Goal: Task Accomplishment & Management: Use online tool/utility

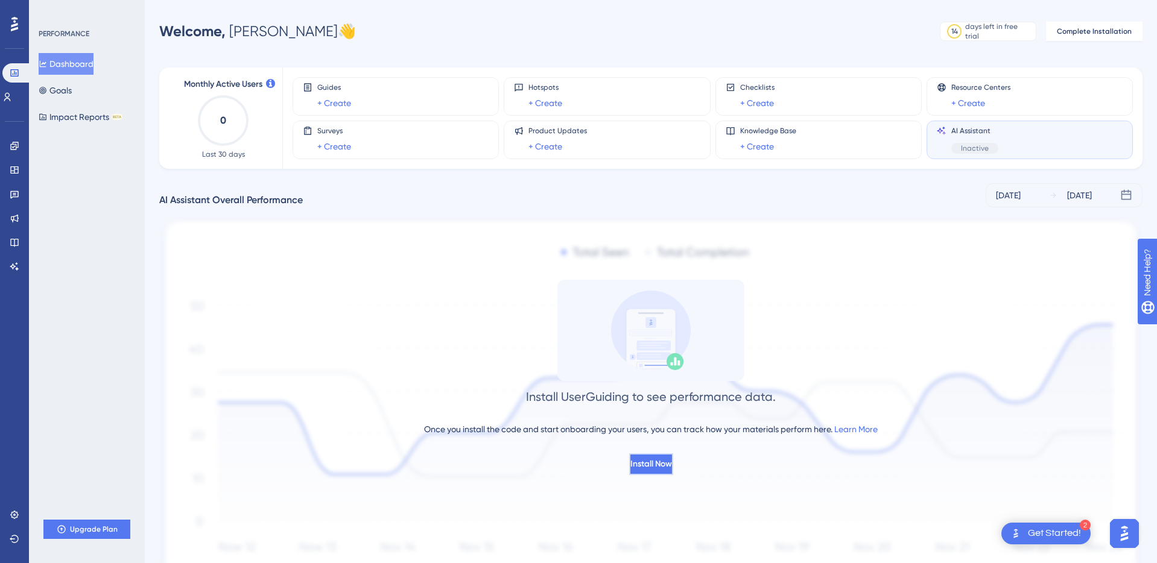
click at [670, 454] on button "Install Now" at bounding box center [651, 465] width 44 height 22
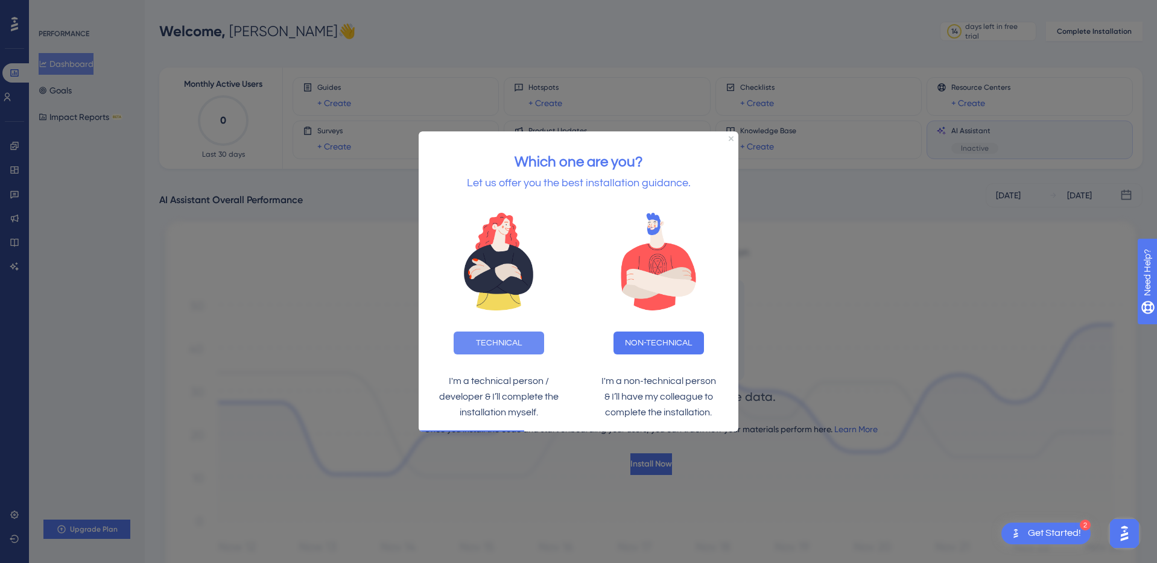
click at [509, 338] on button "TECHNICAL" at bounding box center [499, 342] width 90 height 23
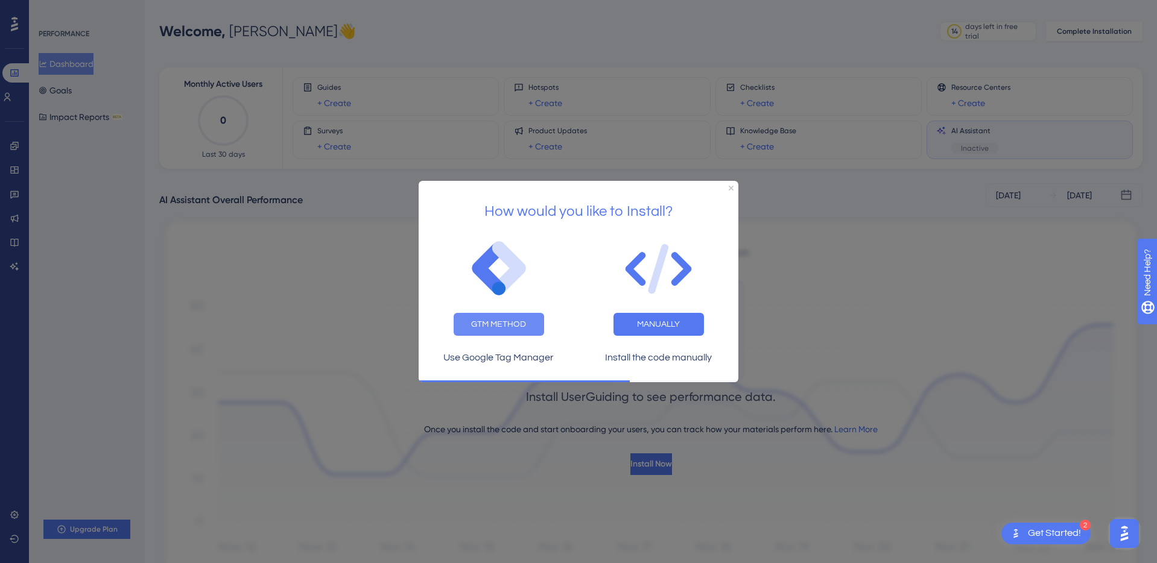
click at [509, 326] on button "GTM METHOD" at bounding box center [499, 324] width 90 height 23
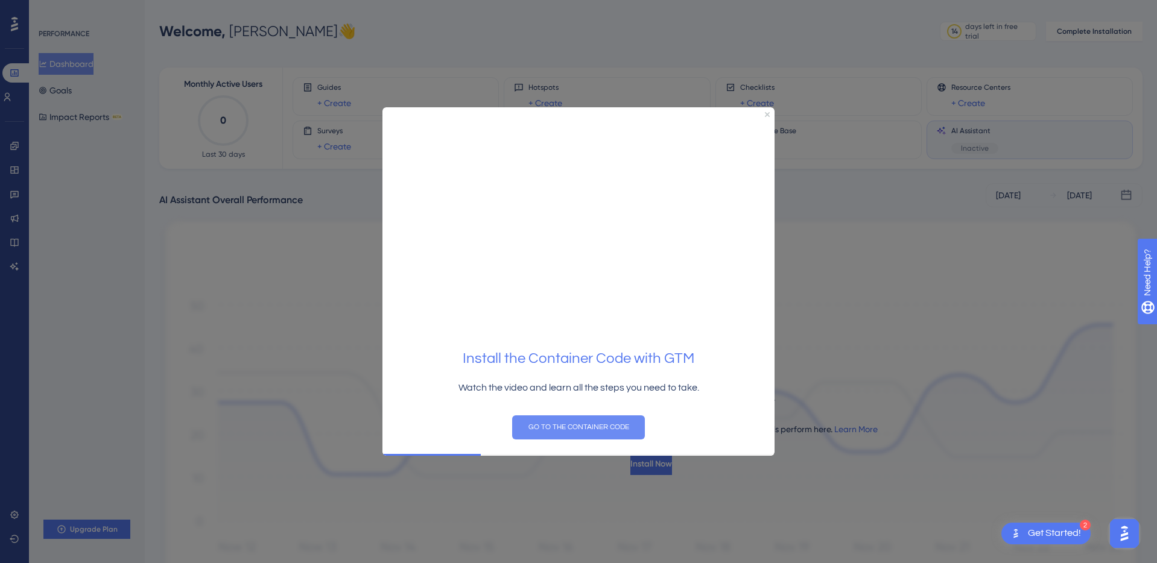
click at [599, 432] on button "GO TO THE CONTAINER CODE" at bounding box center [578, 427] width 133 height 24
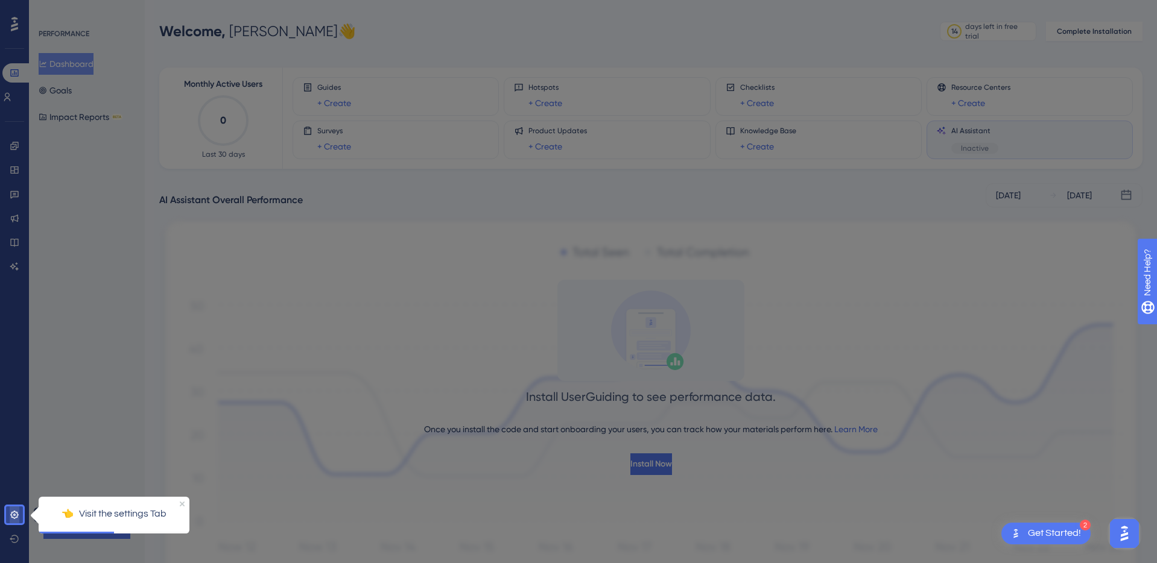
click at [19, 510] on link at bounding box center [15, 515] width 10 height 19
click at [630, 478] on div at bounding box center [590, 312] width 1134 height 625
click at [182, 501] on icon "Close Preview" at bounding box center [182, 503] width 5 height 5
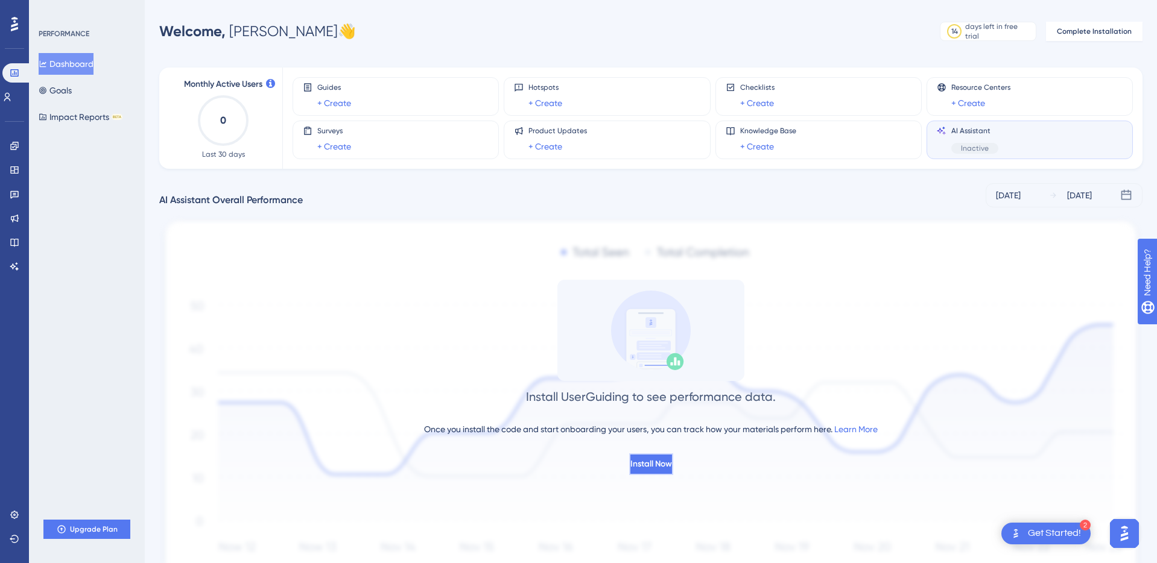
click at [673, 466] on button "Install Now" at bounding box center [651, 465] width 44 height 22
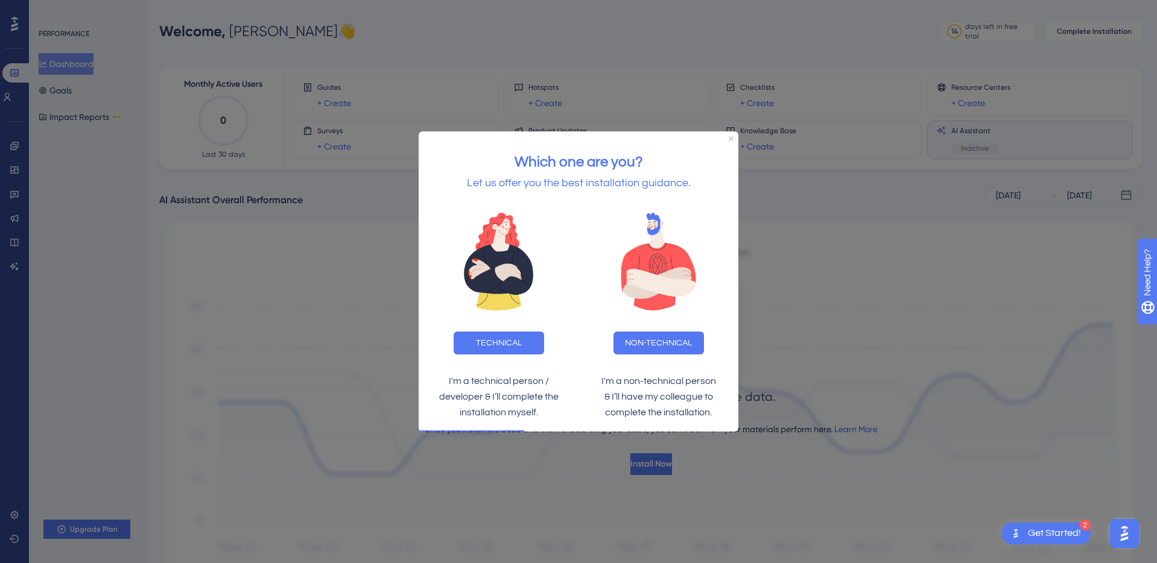
click at [471, 331] on div "TECHNICAL" at bounding box center [499, 343] width 160 height 42
click at [496, 335] on button "TECHNICAL" at bounding box center [499, 342] width 90 height 23
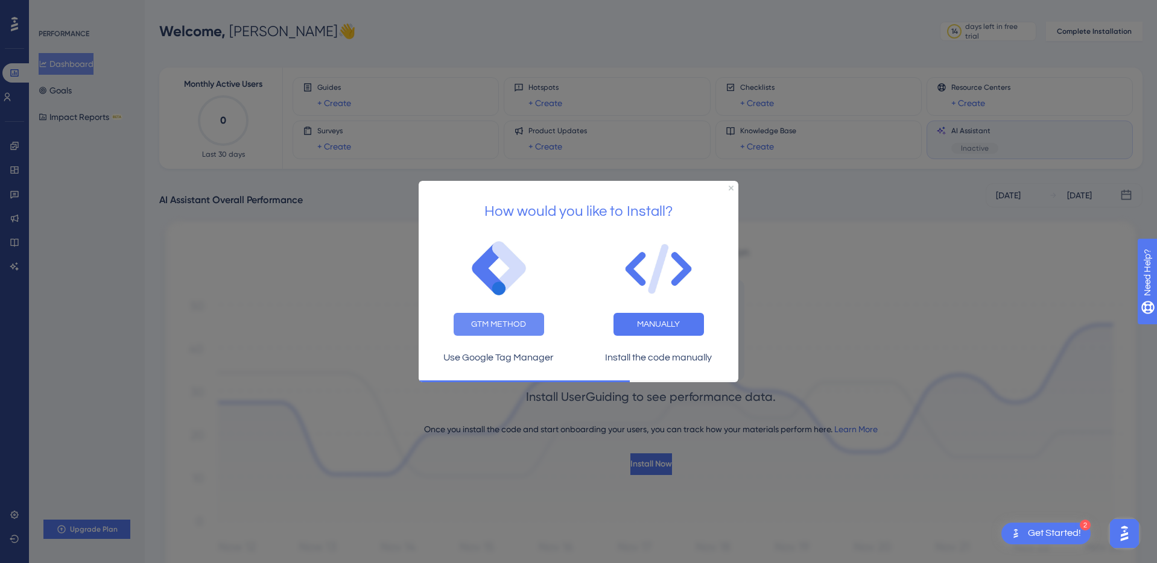
click at [523, 313] on button "GTM METHOD" at bounding box center [499, 324] width 90 height 23
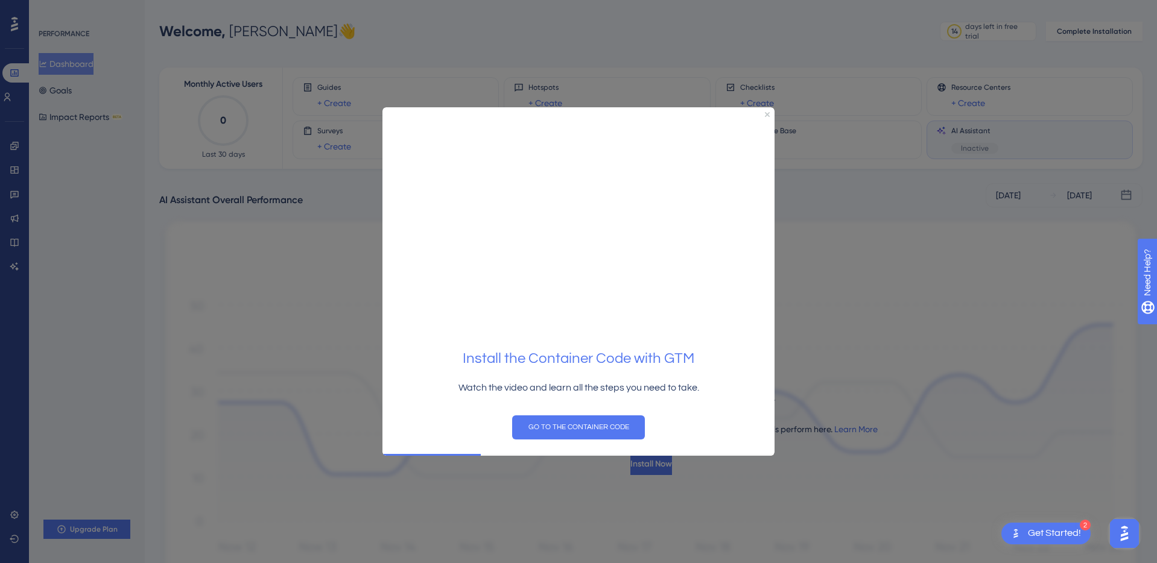
drag, startPoint x: 591, startPoint y: 423, endPoint x: 579, endPoint y: 215, distance: 207.9
click at [579, 215] on div "Install the Container Code with GTM Watch the video and learn all the steps you…" at bounding box center [578, 280] width 392 height 347
click at [196, 354] on div at bounding box center [578, 281] width 1157 height 563
click at [767, 113] on icon "Close Preview" at bounding box center [767, 114] width 5 height 5
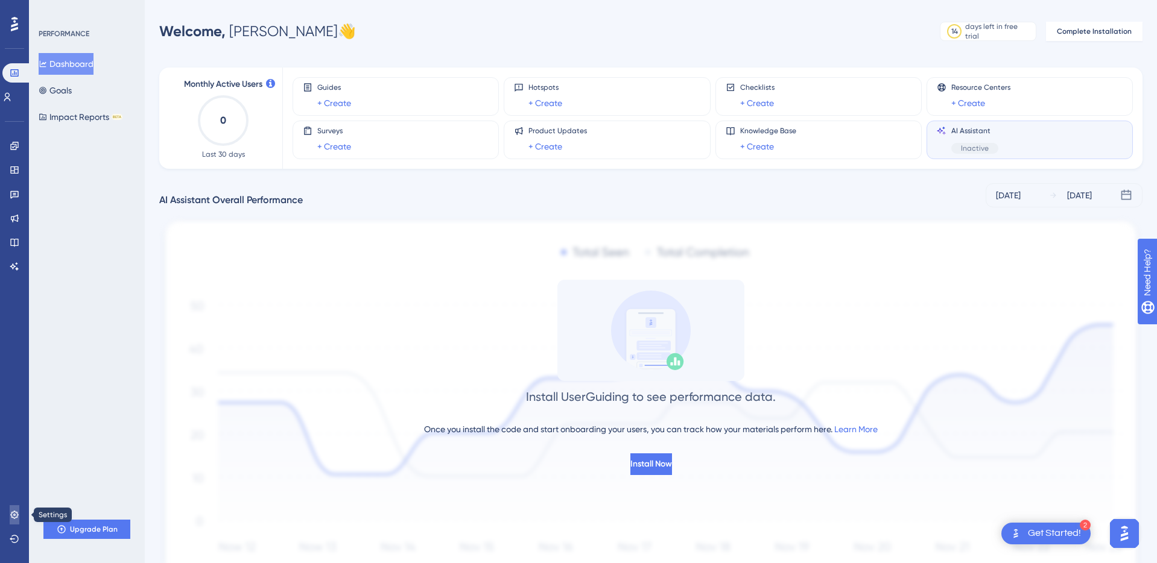
click at [11, 518] on icon at bounding box center [15, 515] width 10 height 10
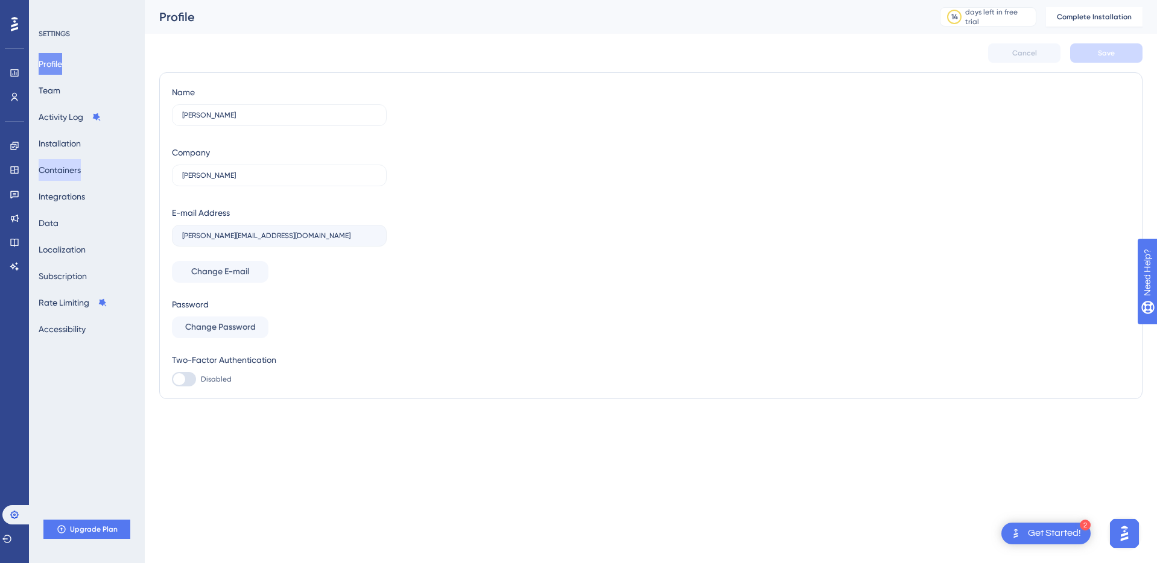
click at [78, 168] on button "Containers" at bounding box center [60, 170] width 42 height 22
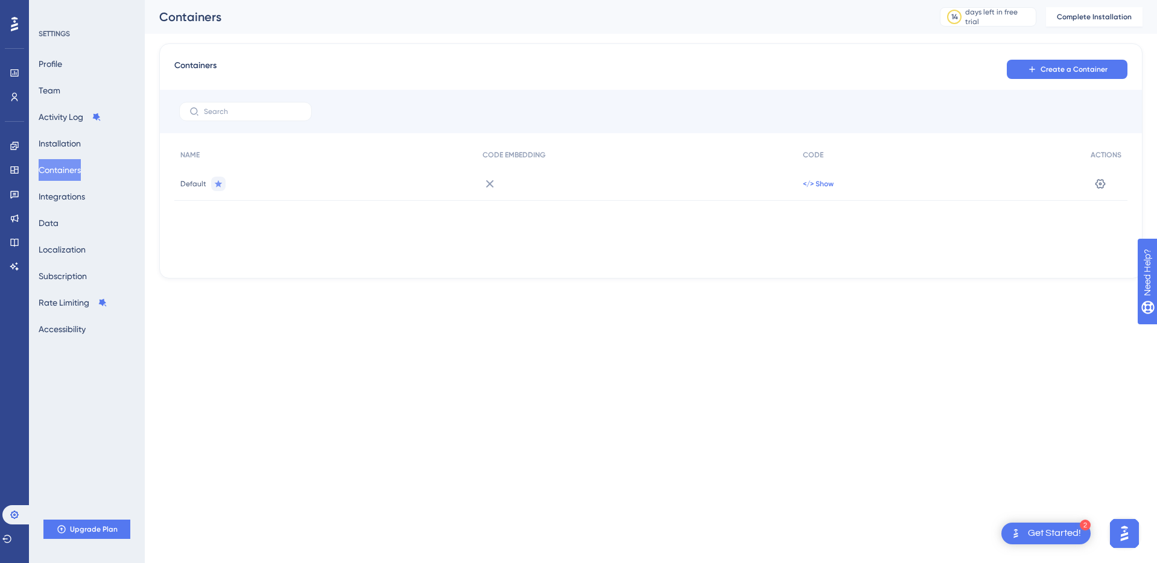
click at [825, 184] on span "</> Show" at bounding box center [818, 184] width 31 height 10
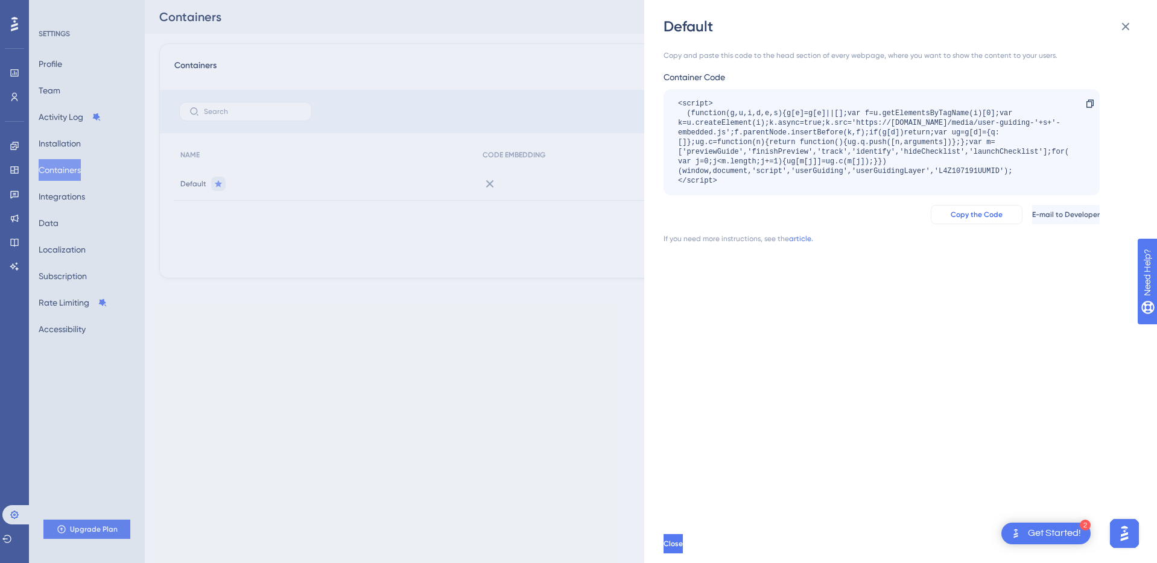
click at [951, 216] on span "Copy the Code" at bounding box center [977, 215] width 52 height 10
click at [679, 550] on button "Close" at bounding box center [675, 544] width 22 height 19
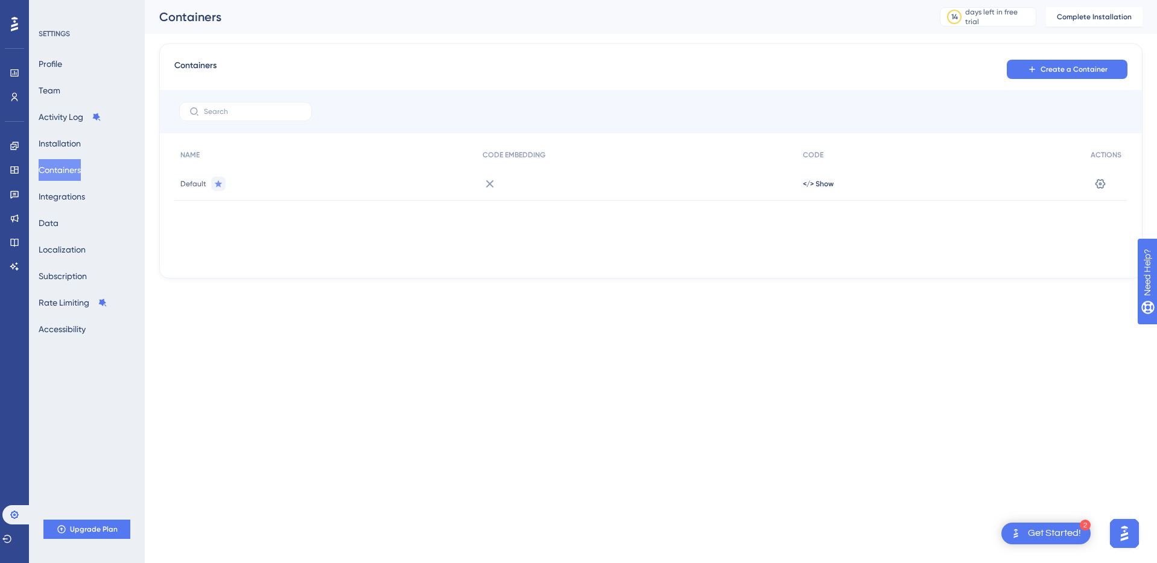
click at [563, 0] on html "2 Get Started! Performance Users Engagement Widgets Feedback Product Updates Kn…" at bounding box center [578, 0] width 1157 height 0
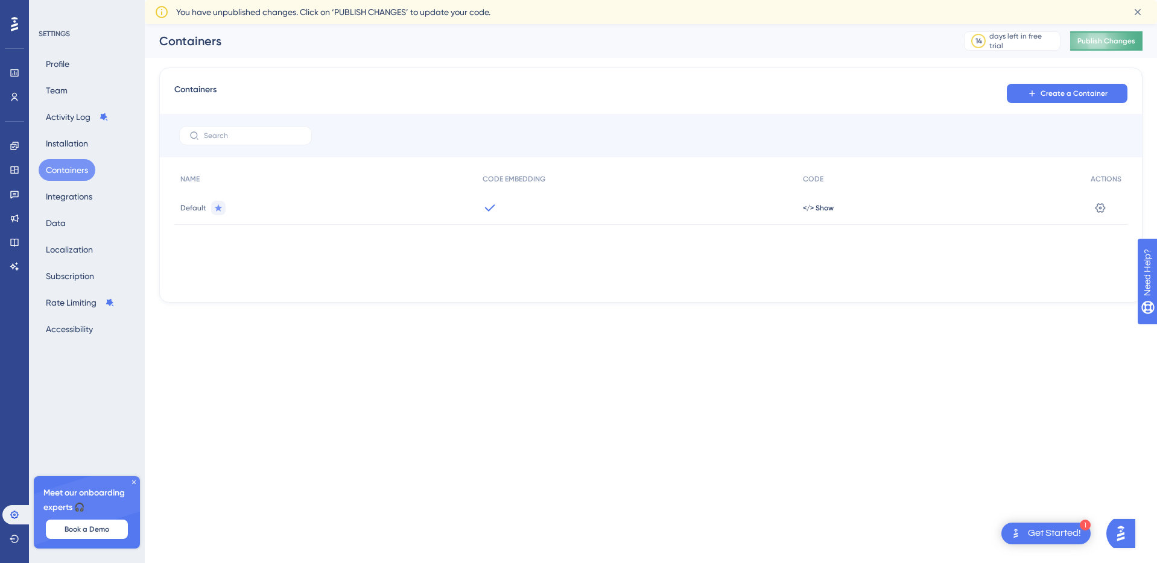
click at [1095, 45] on span "Publish Changes" at bounding box center [1106, 41] width 58 height 10
